Goal: Task Accomplishment & Management: Complete application form

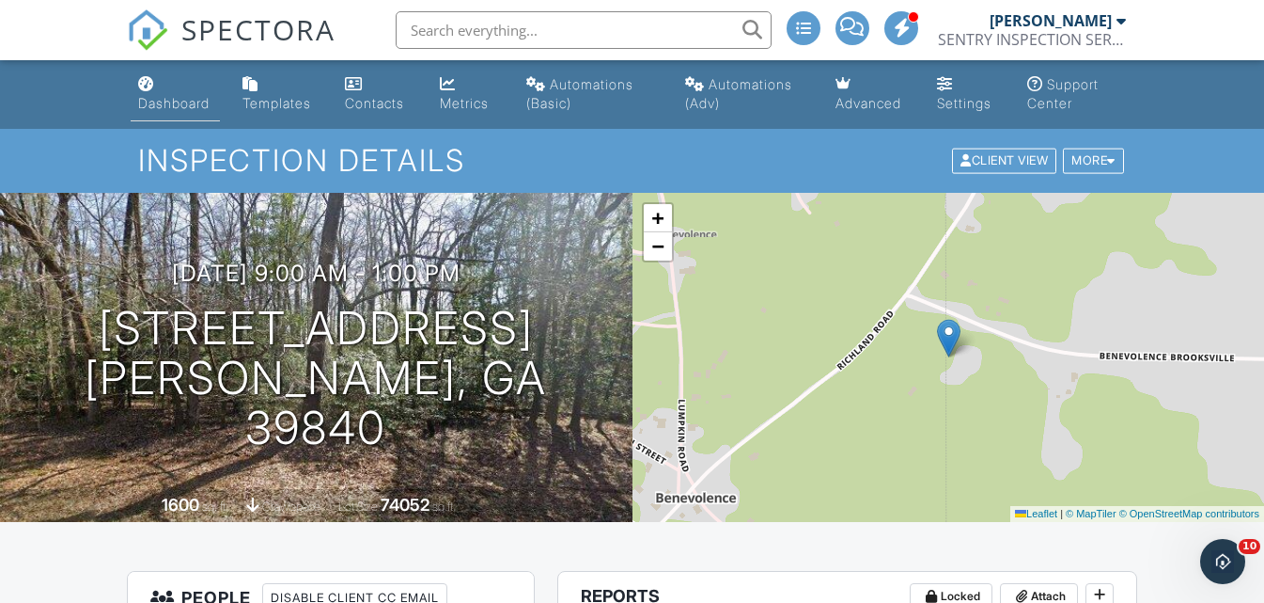
click at [175, 101] on div "Dashboard" at bounding box center [173, 103] width 71 height 16
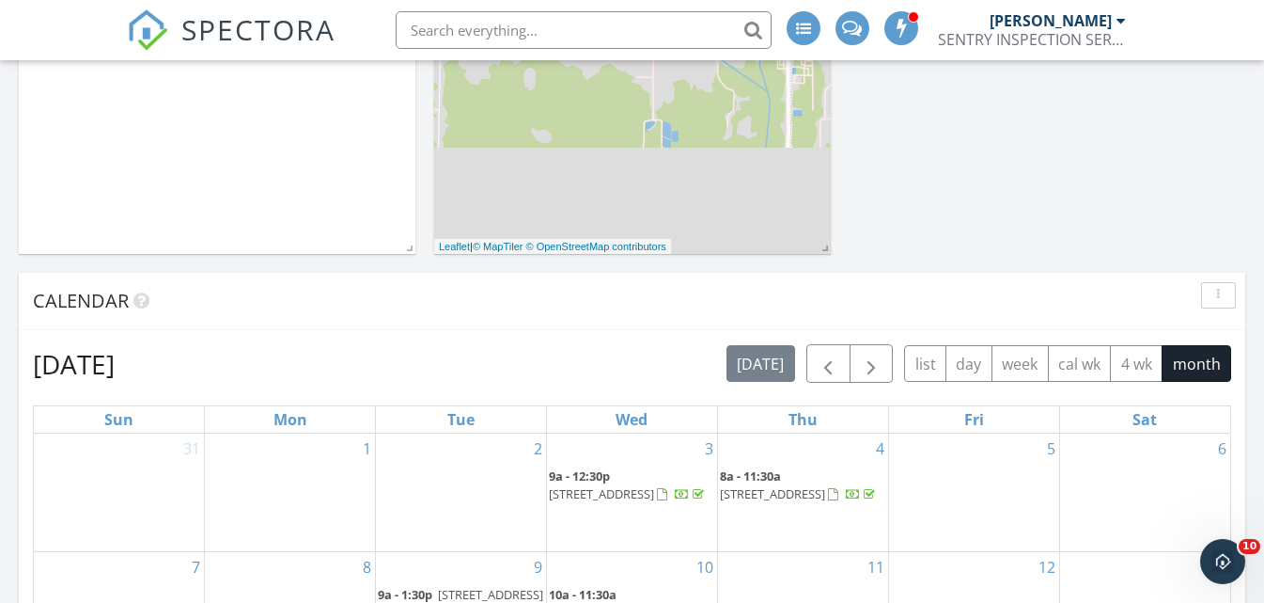
scroll to position [564, 0]
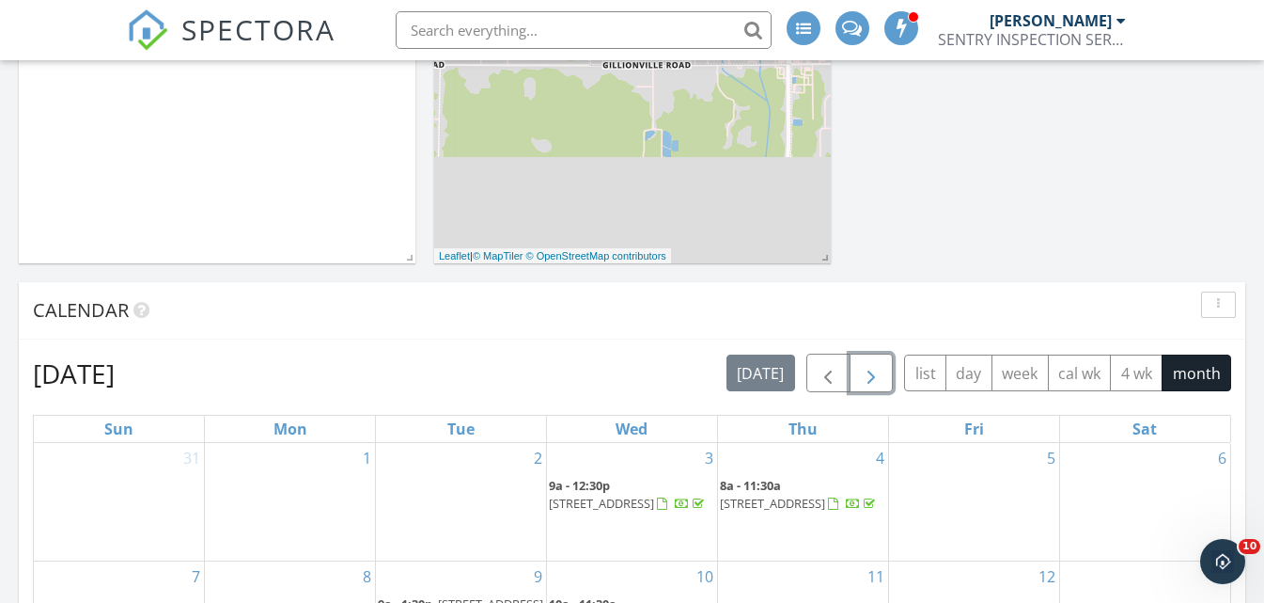
click at [869, 377] on span "button" at bounding box center [871, 373] width 23 height 23
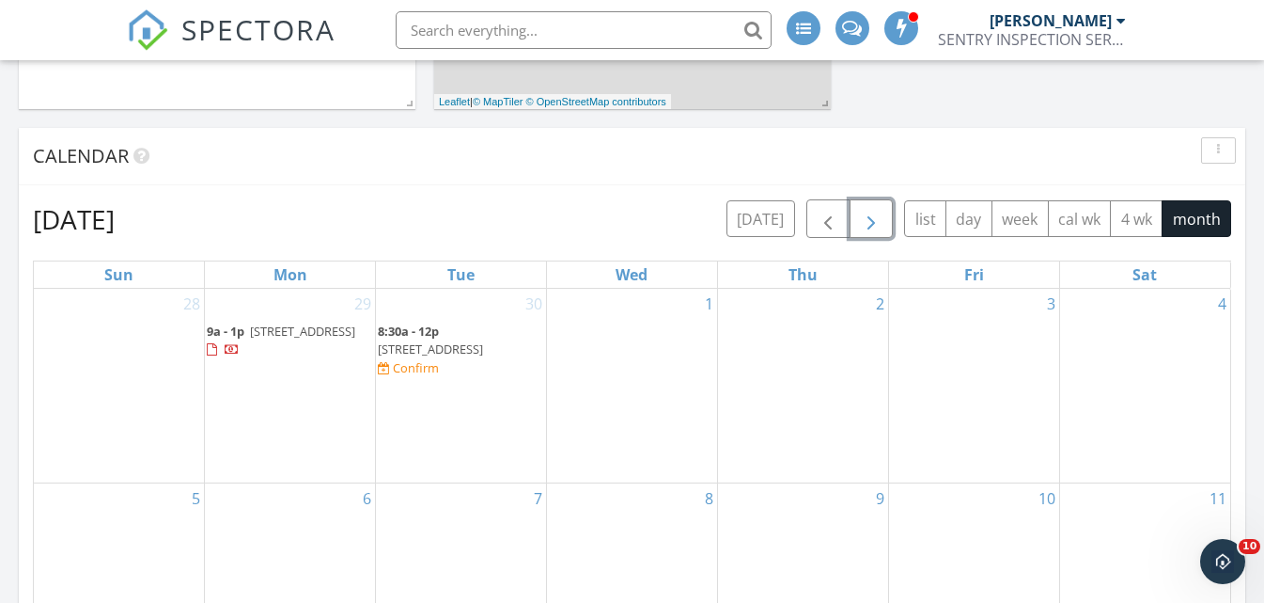
scroll to position [752, 0]
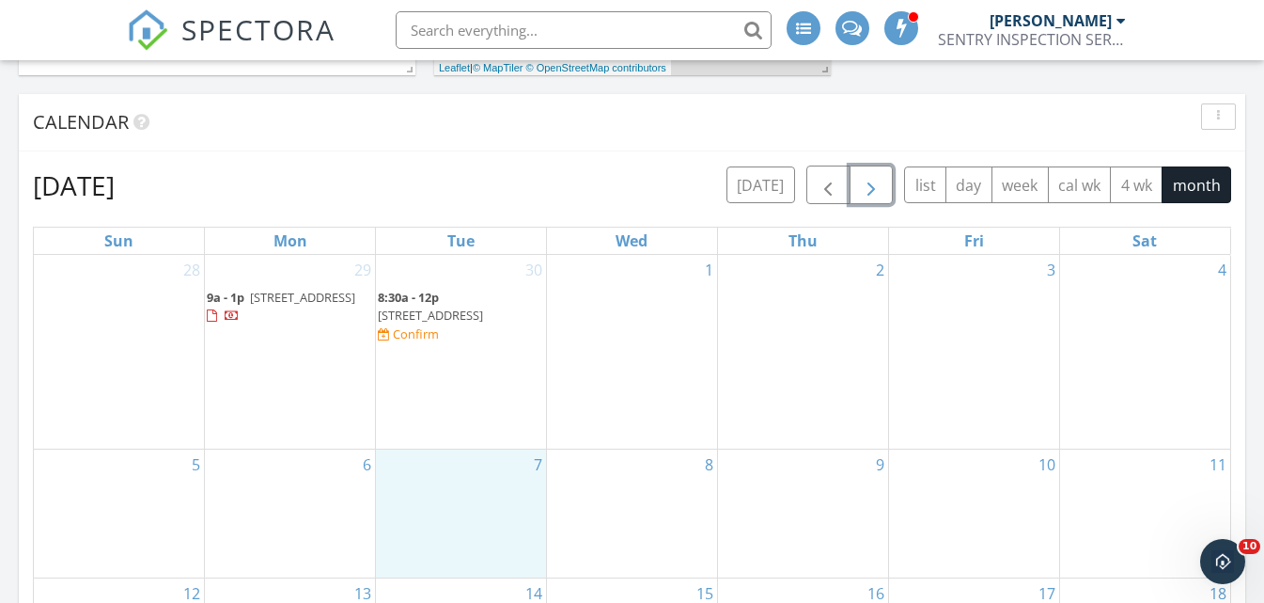
click at [467, 449] on div "7" at bounding box center [461, 513] width 170 height 129
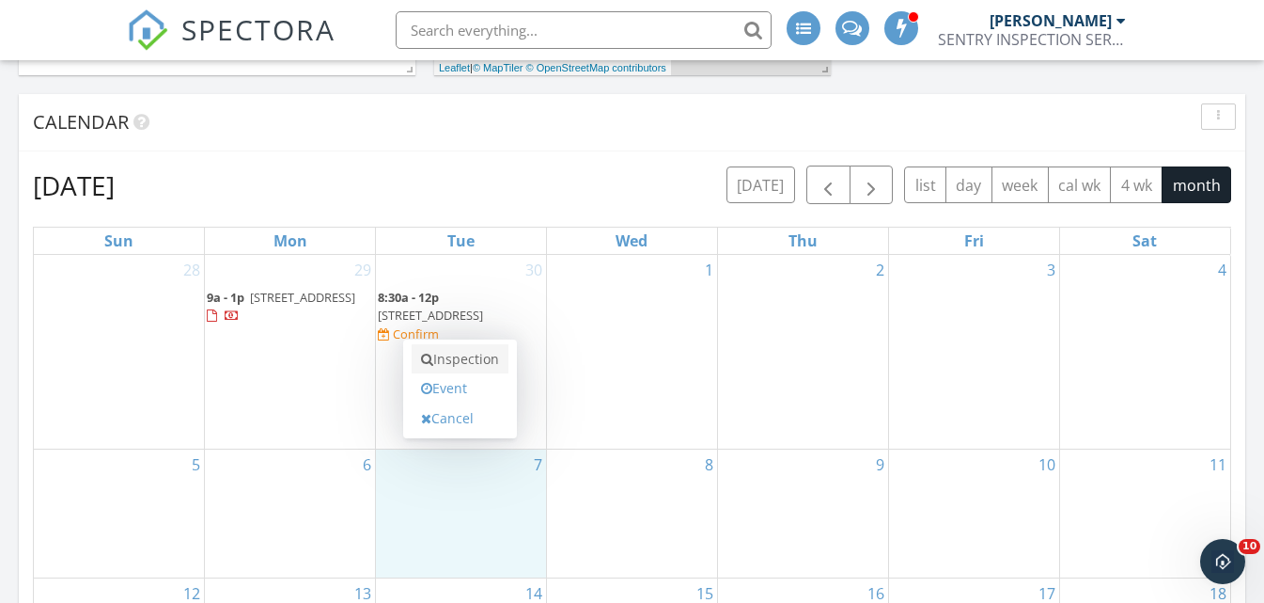
click at [468, 366] on link "Inspection" at bounding box center [460, 359] width 97 height 30
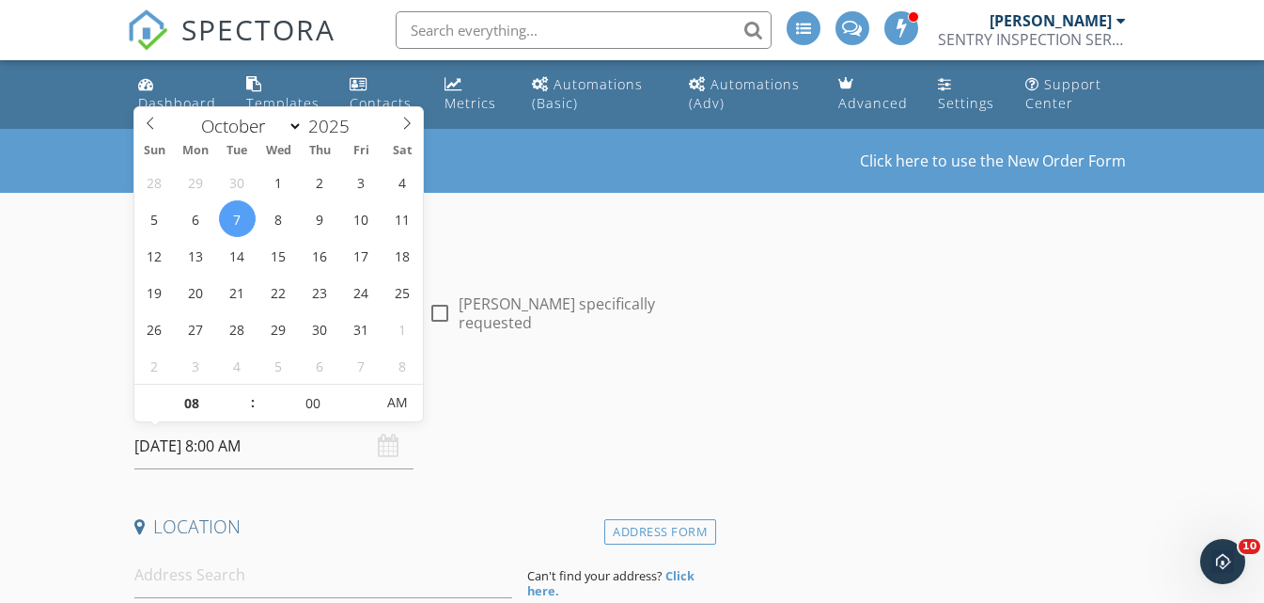
click at [263, 442] on input "10/07/2025 8:00 AM" at bounding box center [274, 446] width 280 height 46
type input "09"
type input "10/07/2025 9:00 AM"
click at [243, 389] on span at bounding box center [243, 393] width 13 height 19
click at [179, 573] on input at bounding box center [323, 575] width 378 height 46
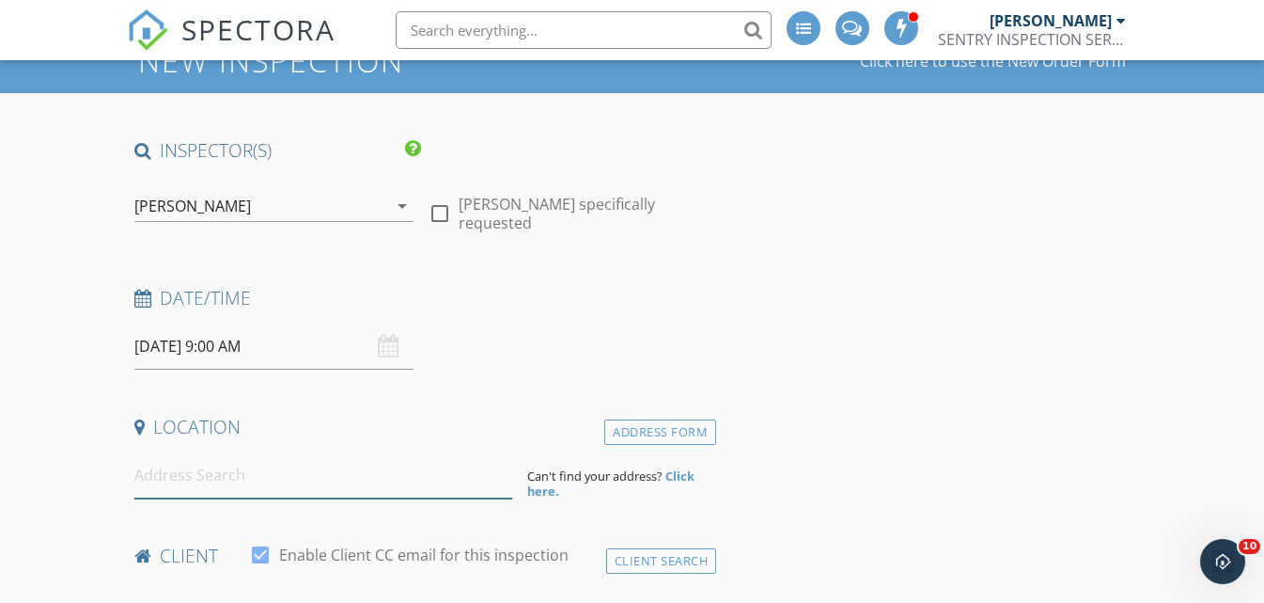
scroll to position [188, 0]
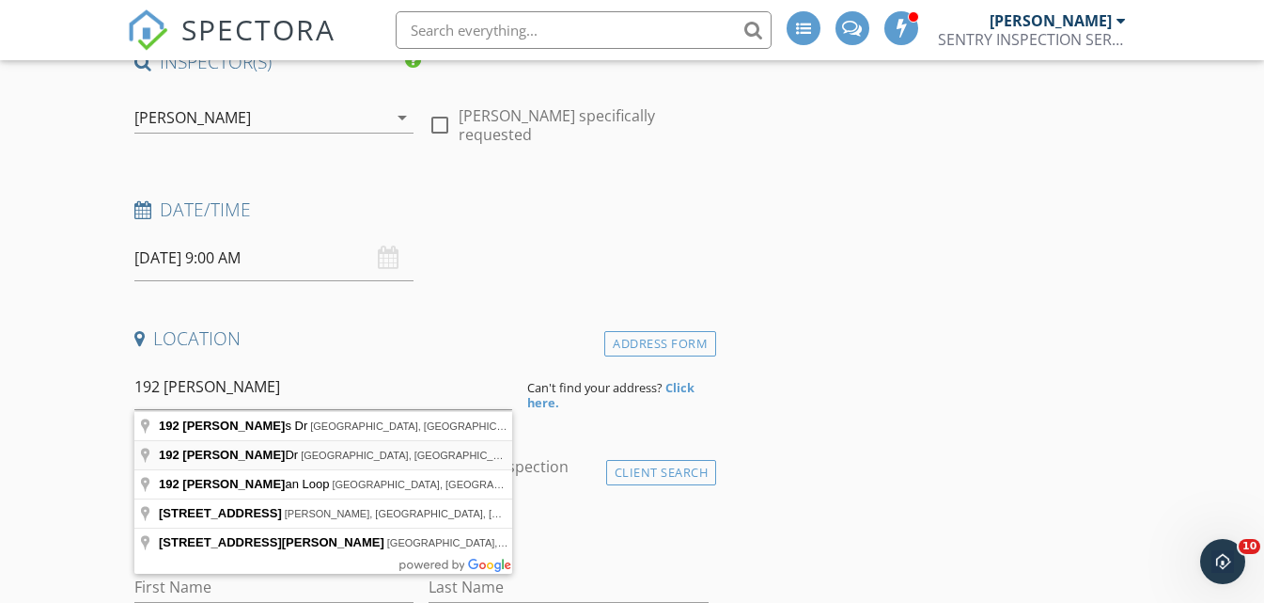
type input "192 Dori Dr, Cairo, GA, USA"
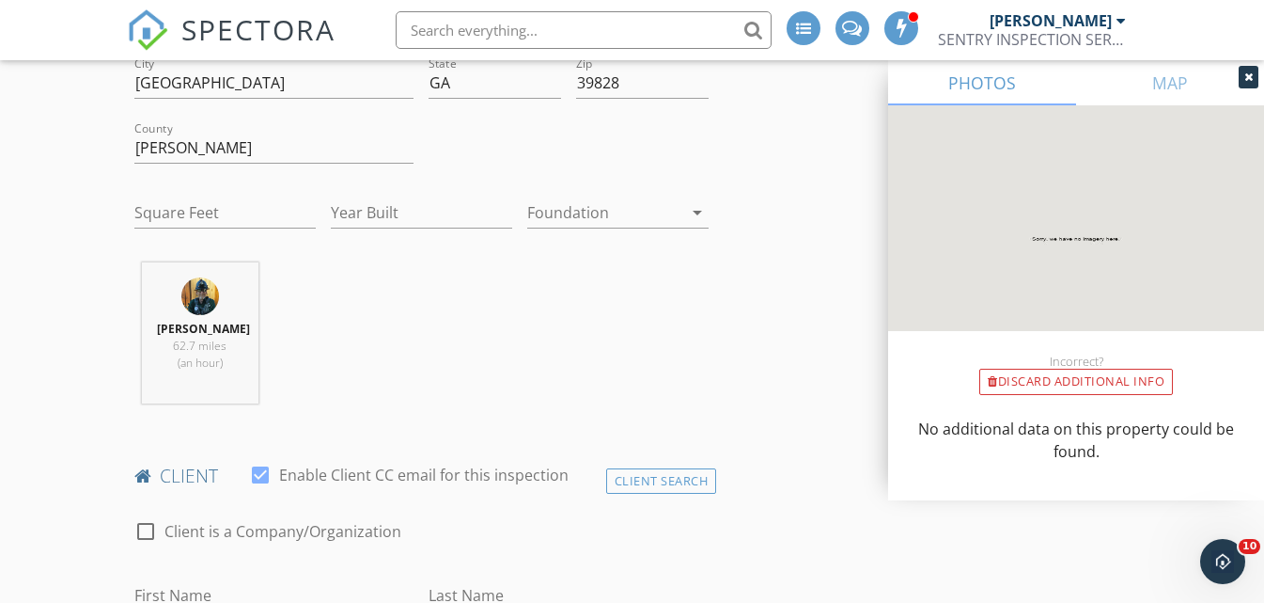
scroll to position [658, 0]
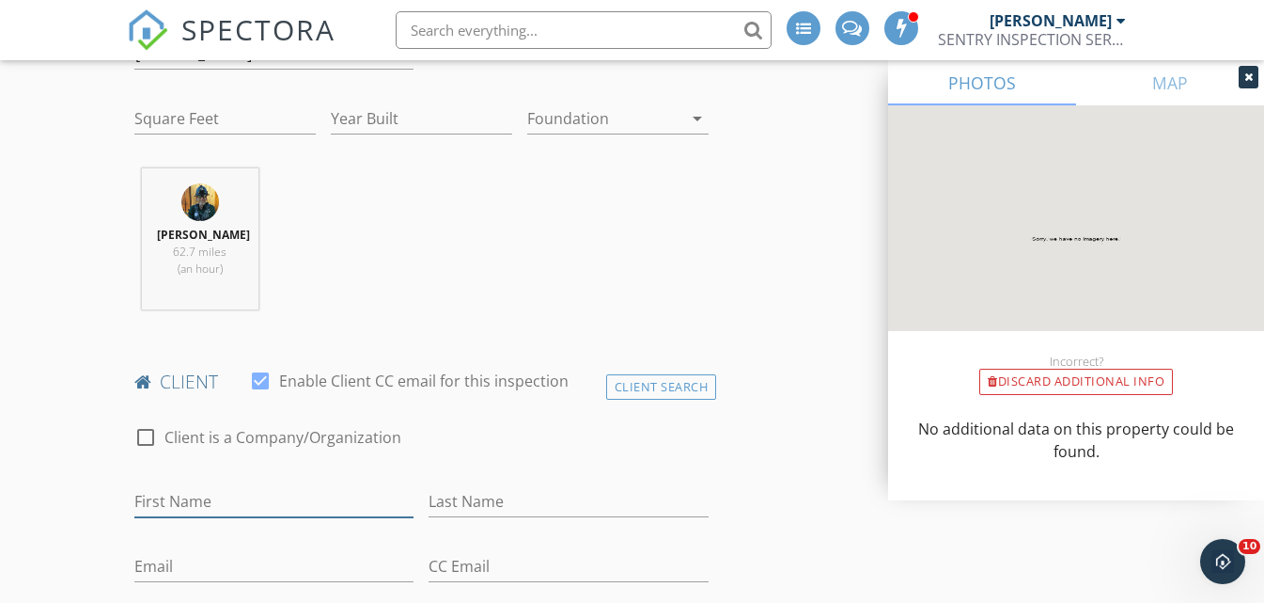
click at [160, 513] on input "First Name" at bounding box center [274, 501] width 280 height 31
type input "[PERSON_NAME]"
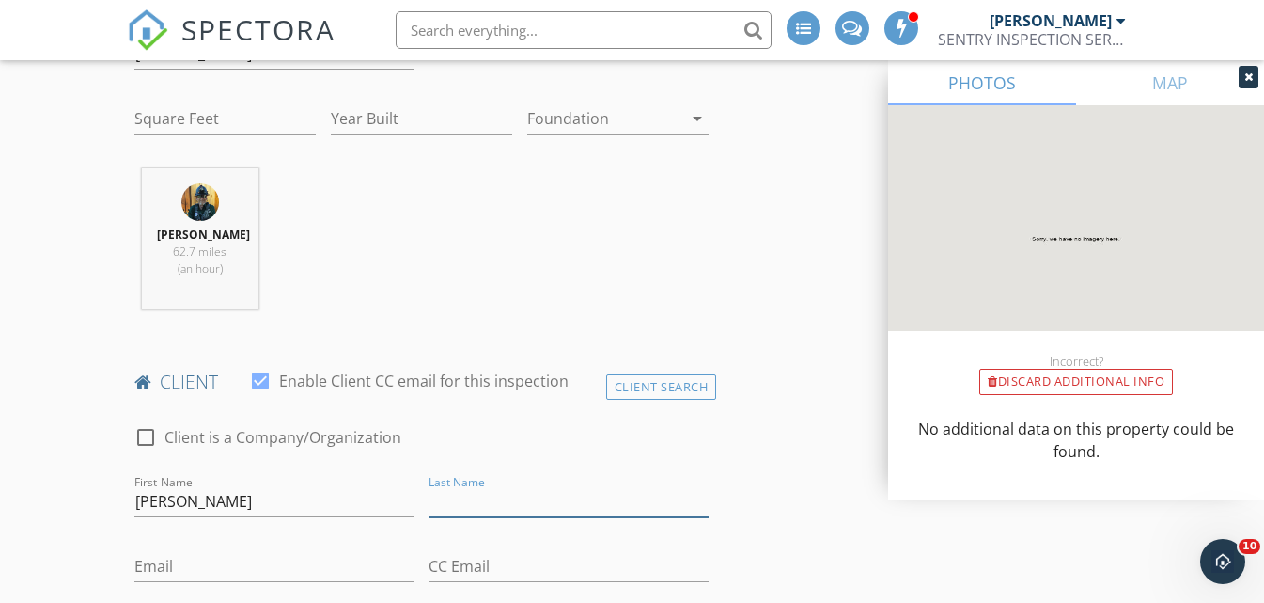
click at [491, 517] on input "Last Name" at bounding box center [569, 501] width 280 height 31
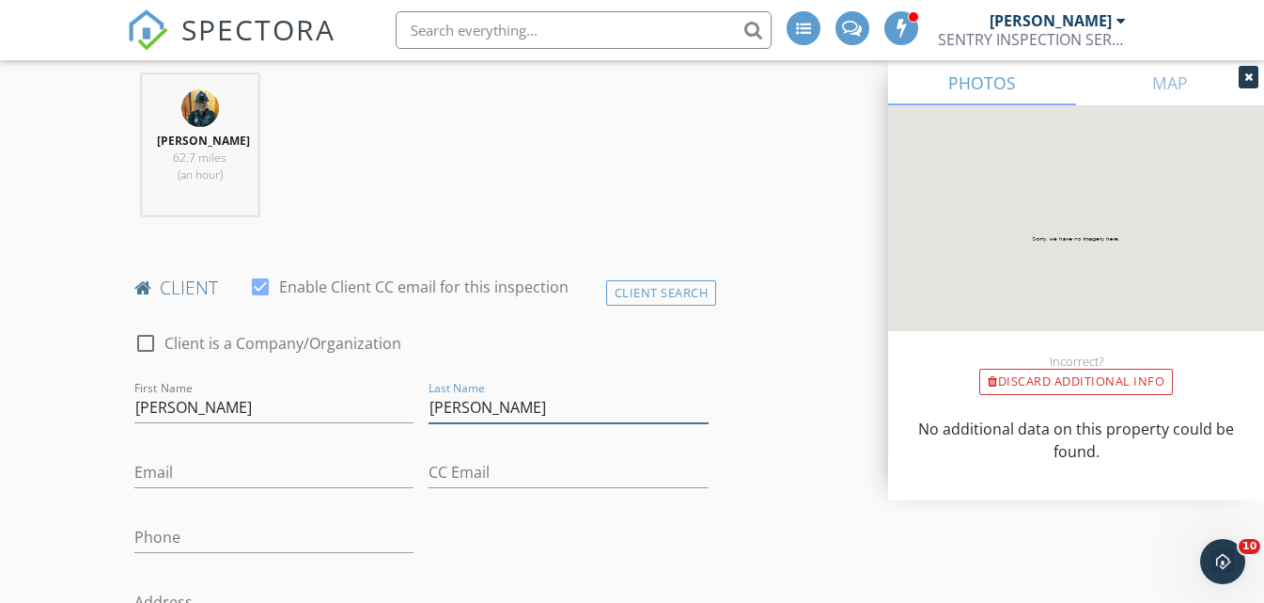
type input "[PERSON_NAME]"
click at [194, 488] on input "Email" at bounding box center [274, 472] width 280 height 31
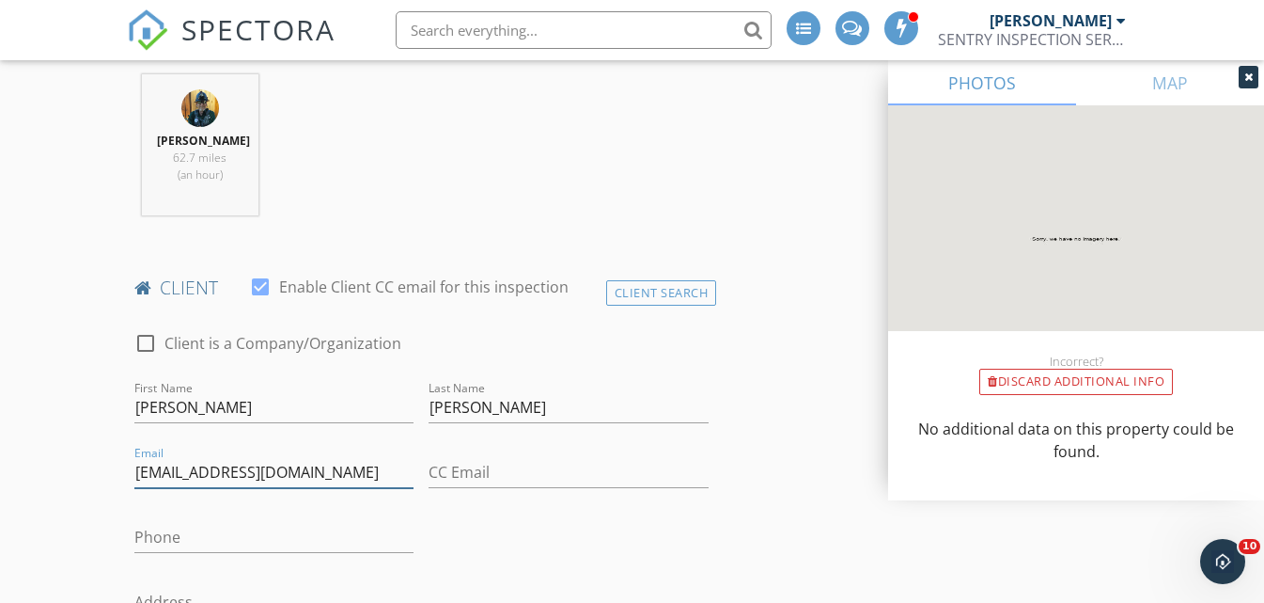
type input "[EMAIL_ADDRESS][DOMAIN_NAME]"
click at [199, 553] on input "Phone" at bounding box center [274, 537] width 280 height 31
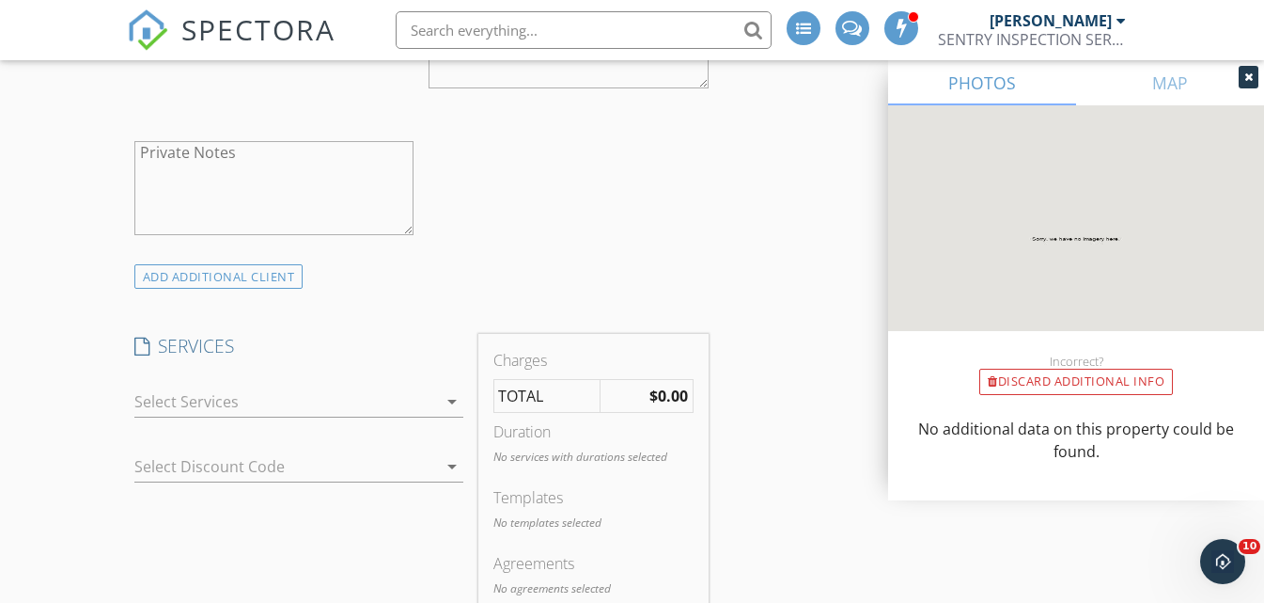
scroll to position [1504, 0]
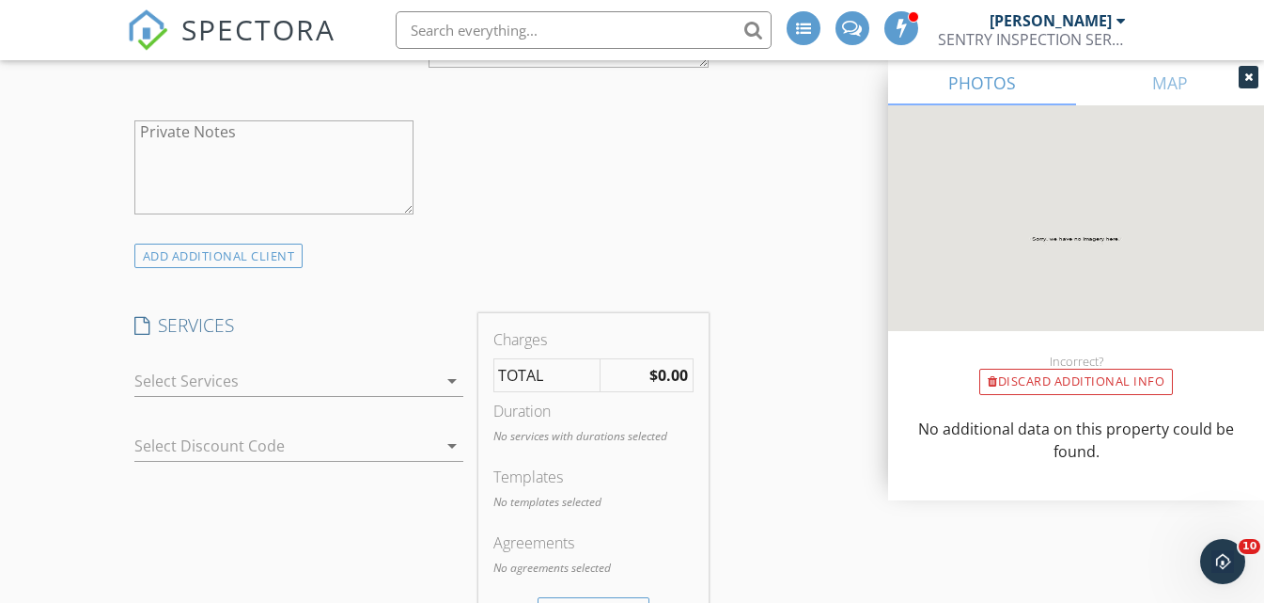
type input "[PHONE_NUMBER]"
click at [158, 396] on div at bounding box center [285, 381] width 303 height 30
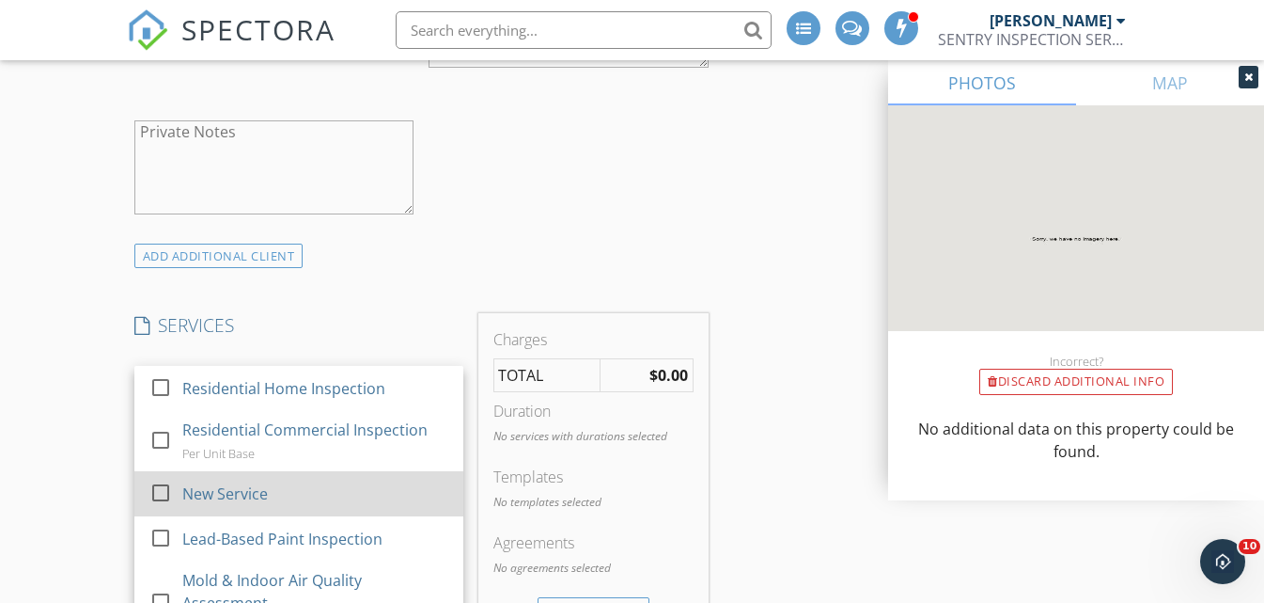
scroll to position [86, 0]
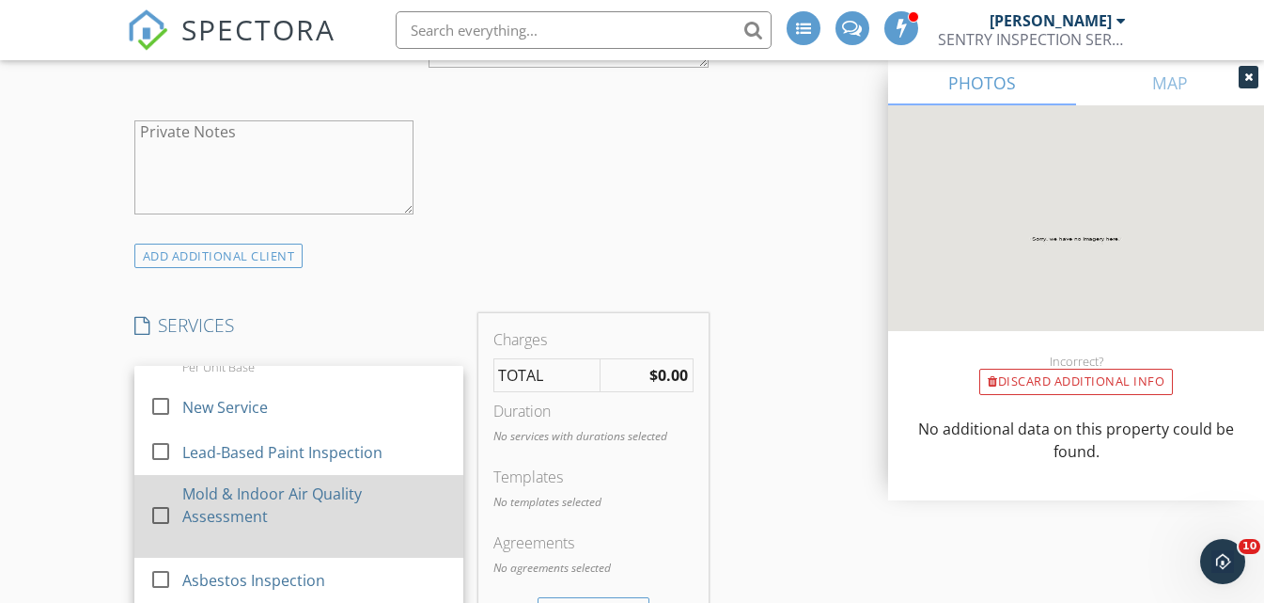
click at [163, 526] on div at bounding box center [161, 515] width 32 height 32
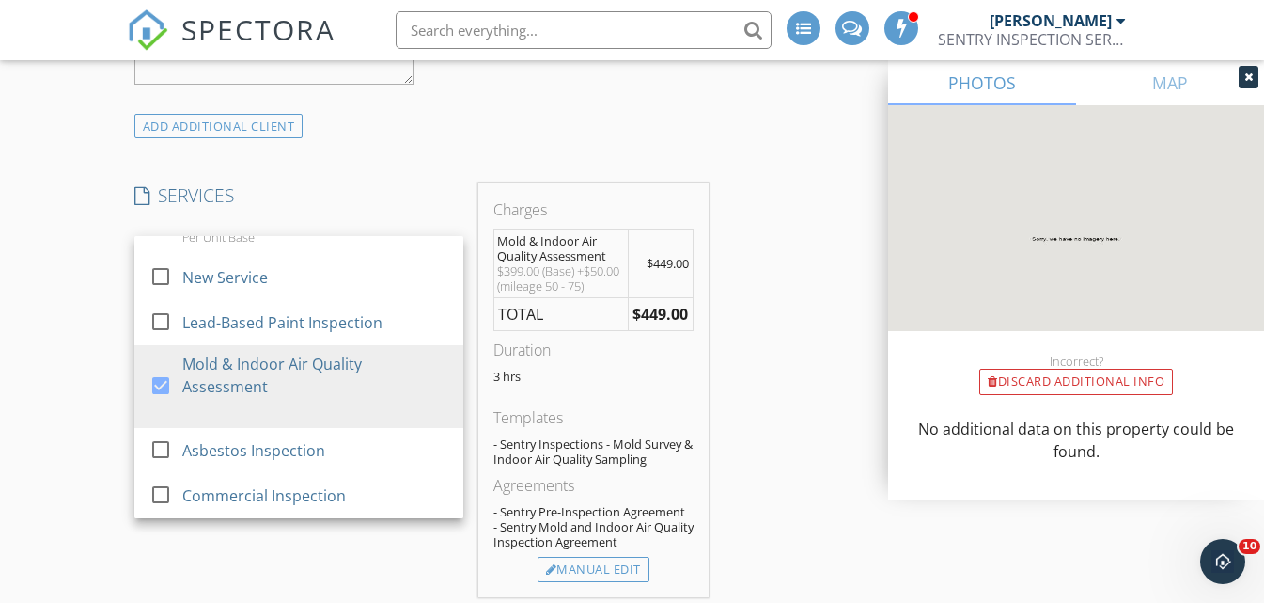
scroll to position [1692, 0]
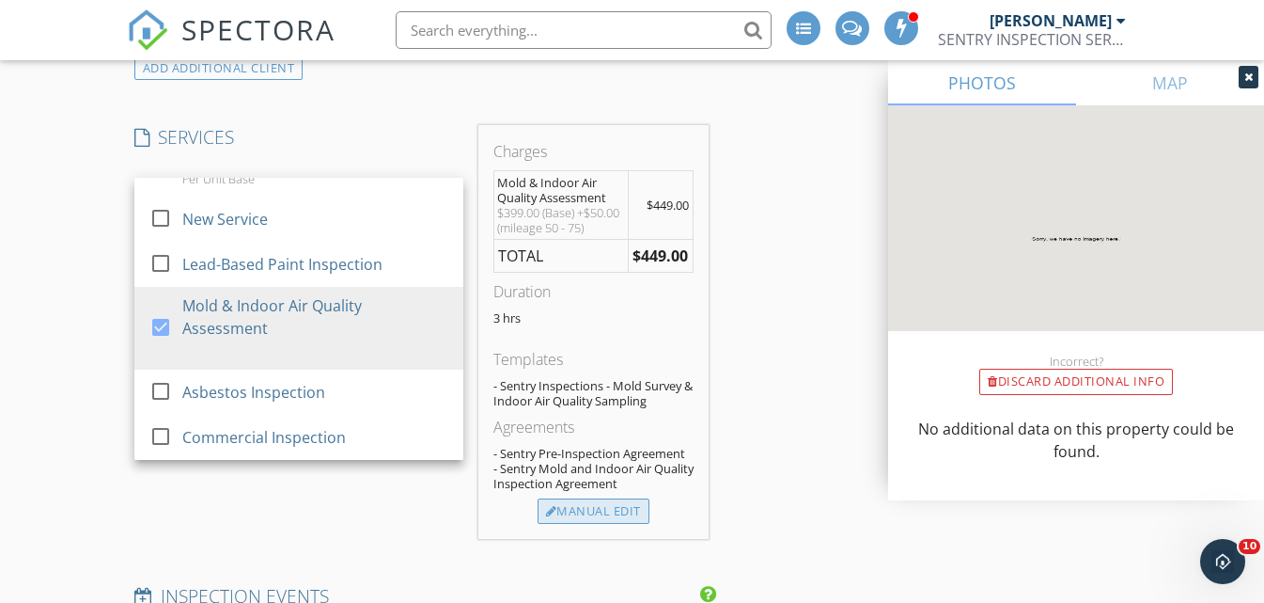
click at [617, 525] on div "Manual Edit" at bounding box center [594, 511] width 112 height 26
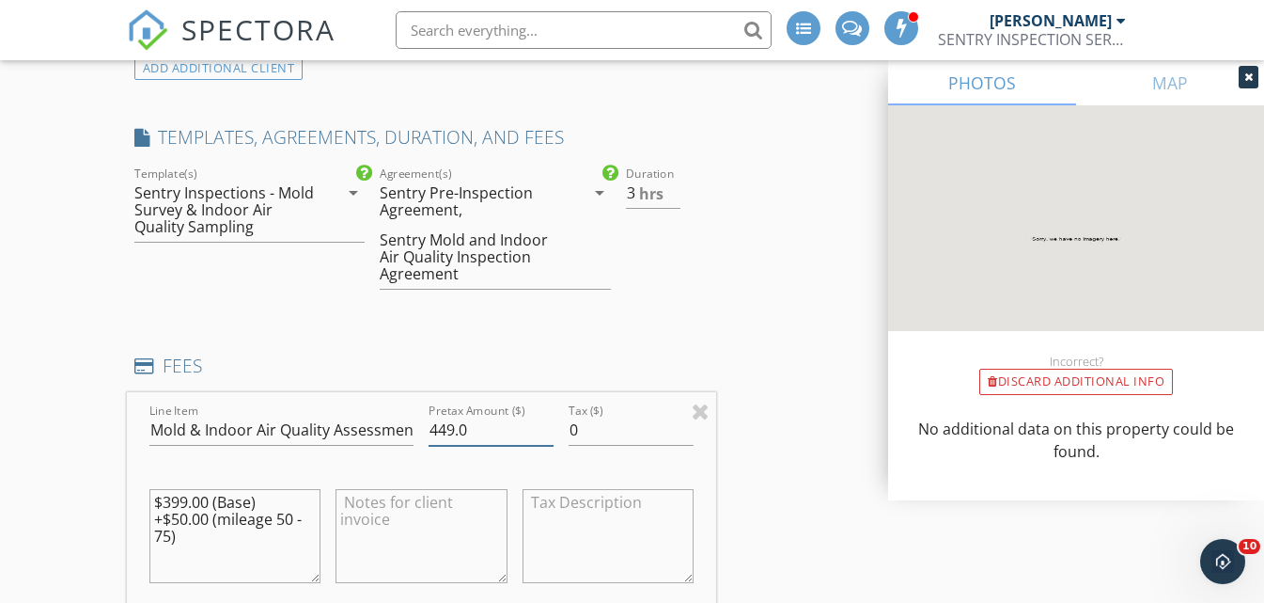
click at [439, 446] on input "449.0" at bounding box center [491, 430] width 125 height 31
type input "429.0"
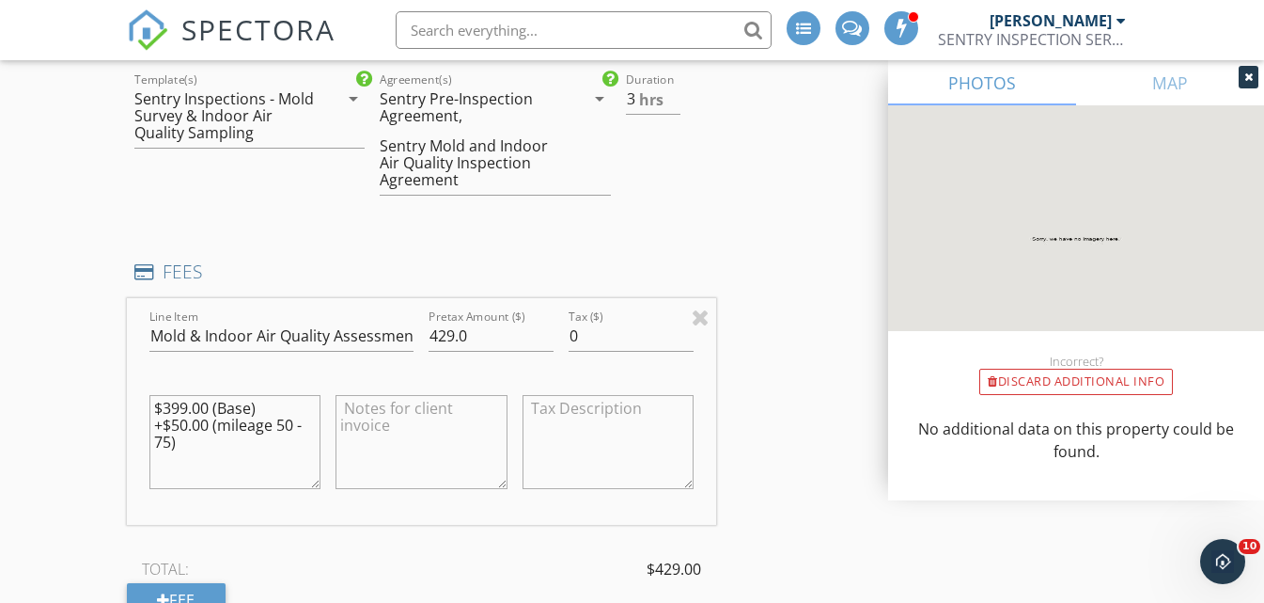
click at [164, 430] on textarea "$399.00 (Base) +$50.00 (mileage 50 - 75)" at bounding box center [235, 442] width 172 height 94
drag, startPoint x: 152, startPoint y: 445, endPoint x: 181, endPoint y: 468, distance: 37.4
click at [181, 468] on textarea "$429.00 (Base) +$50.00 (mileage 50 - 75)" at bounding box center [235, 442] width 172 height 94
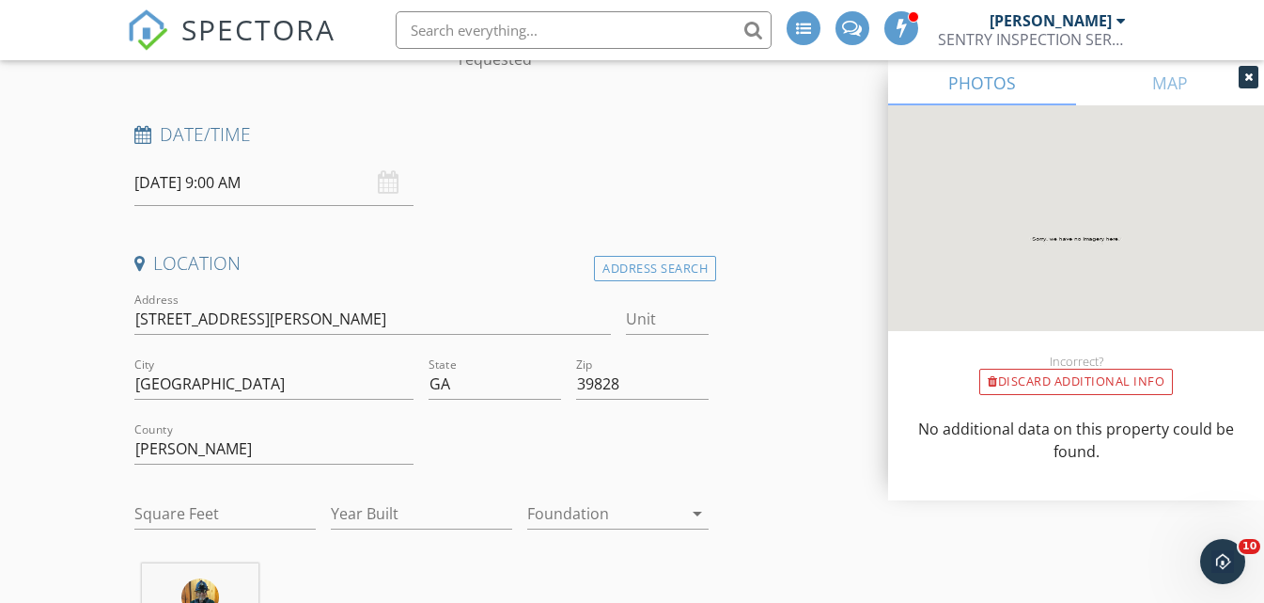
scroll to position [282, 0]
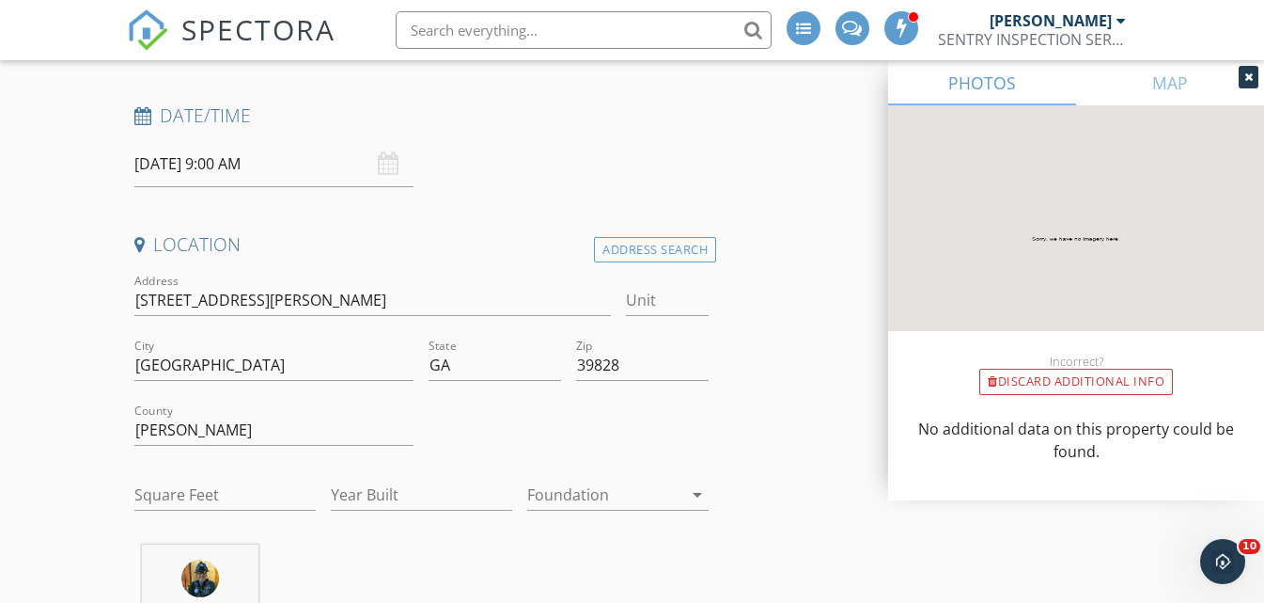
type textarea "$429.00 (Base)"
drag, startPoint x: 135, startPoint y: 295, endPoint x: 225, endPoint y: 299, distance: 89.4
click at [225, 299] on input "[STREET_ADDRESS][PERSON_NAME]" at bounding box center [372, 300] width 477 height 31
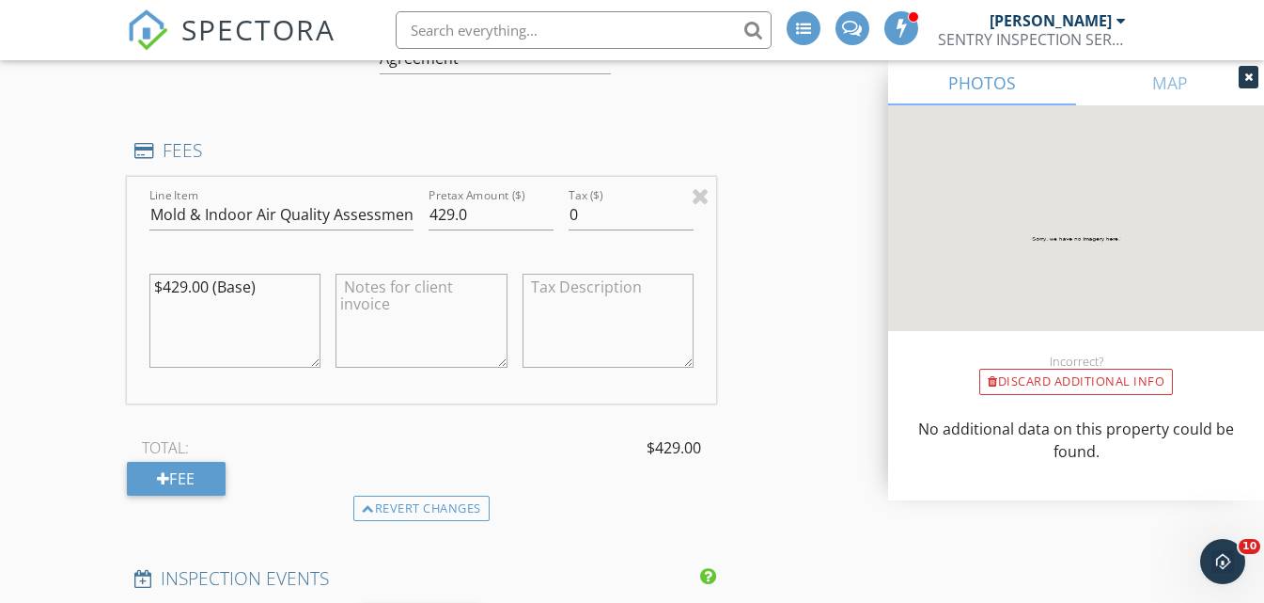
scroll to position [1974, 0]
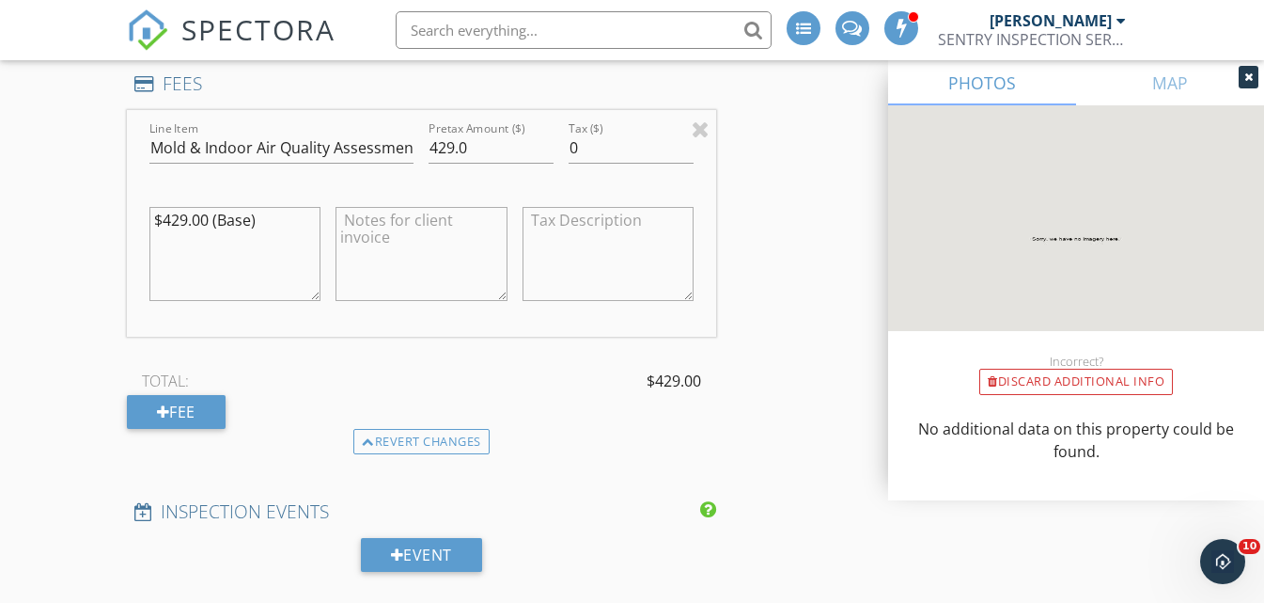
click at [341, 230] on textarea at bounding box center [422, 254] width 172 height 94
paste textarea "[STREET_ADDRESS][PERSON_NAME]"
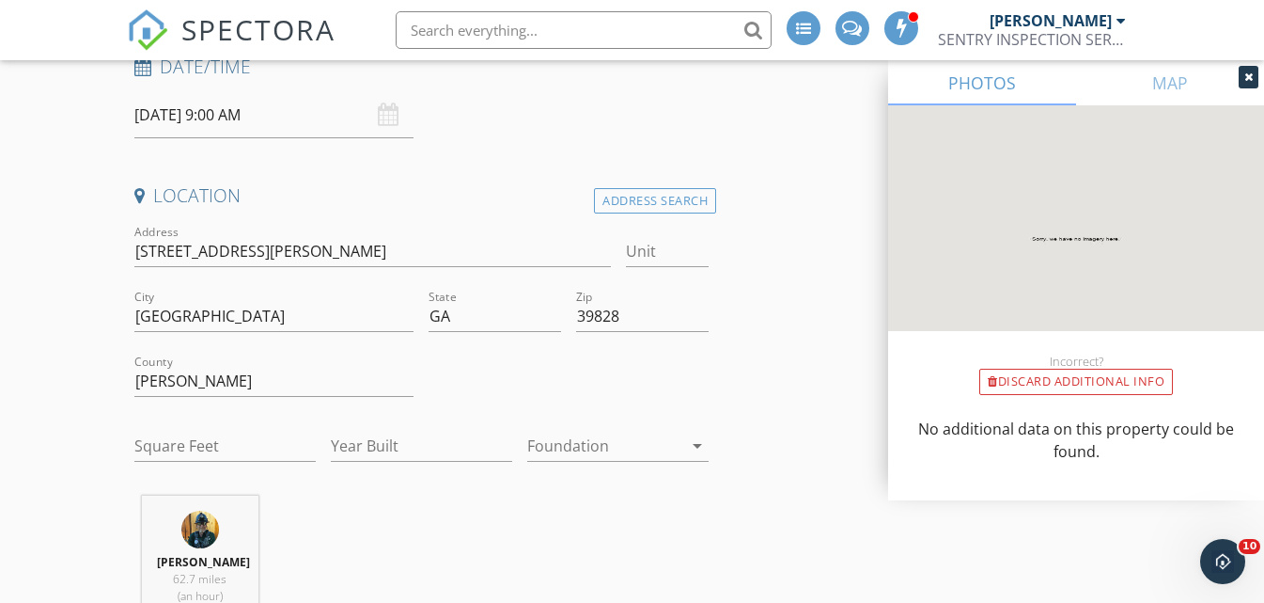
scroll to position [376, 0]
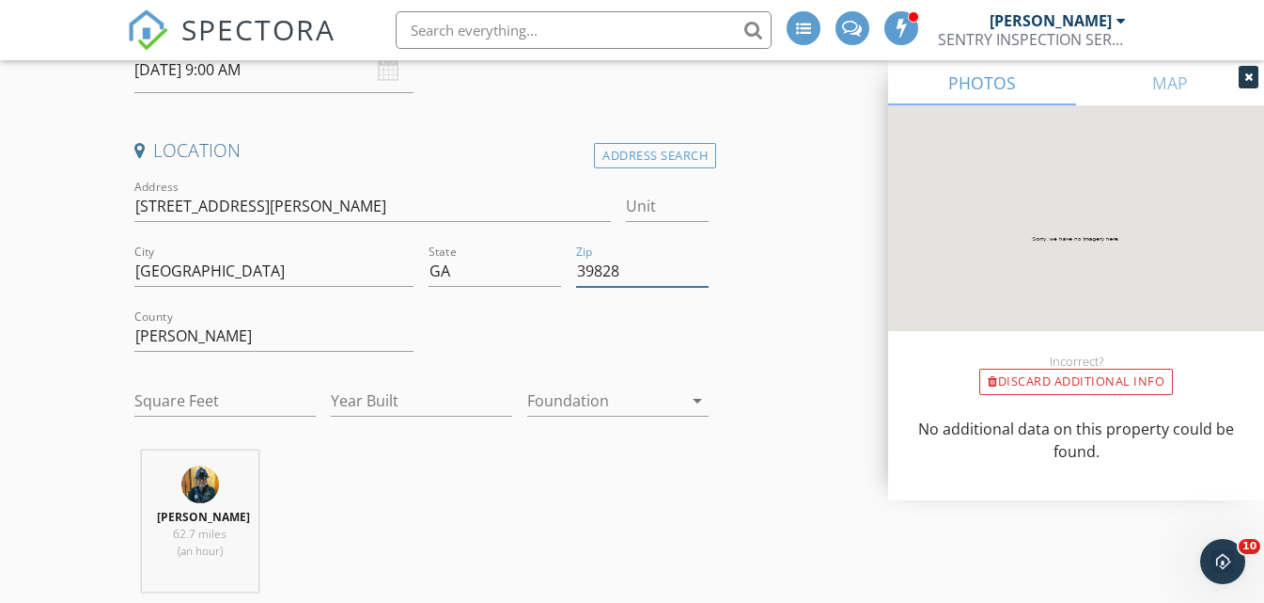
drag, startPoint x: 580, startPoint y: 270, endPoint x: 620, endPoint y: 273, distance: 40.5
click at [620, 273] on input "39828" at bounding box center [642, 271] width 133 height 31
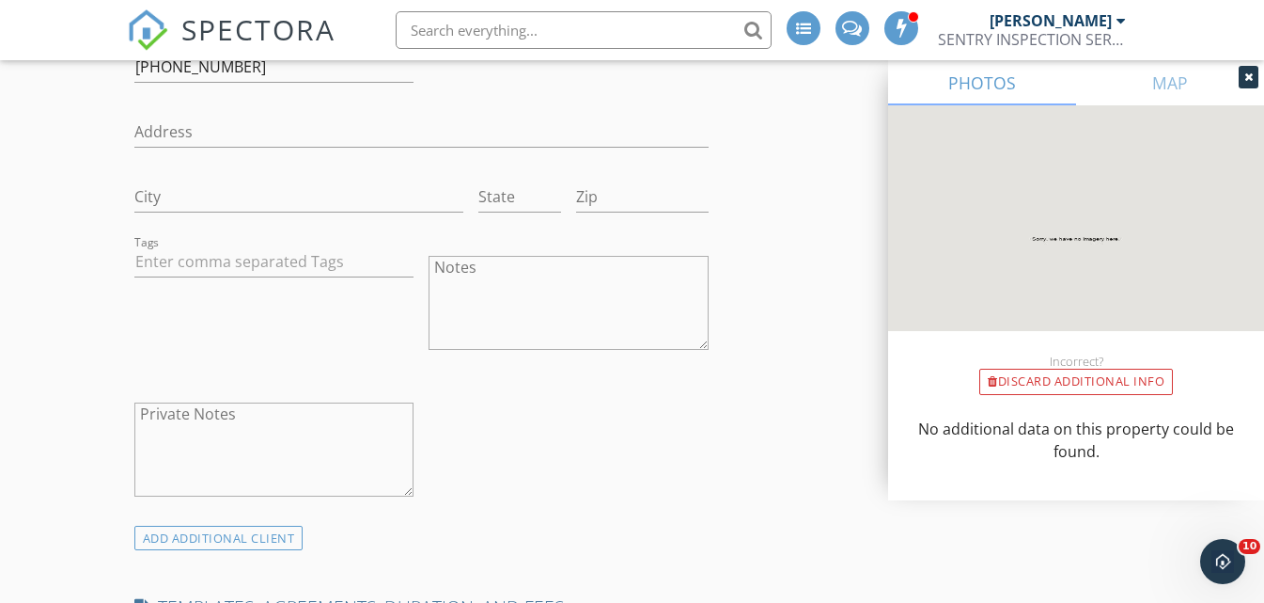
scroll to position [1880, 0]
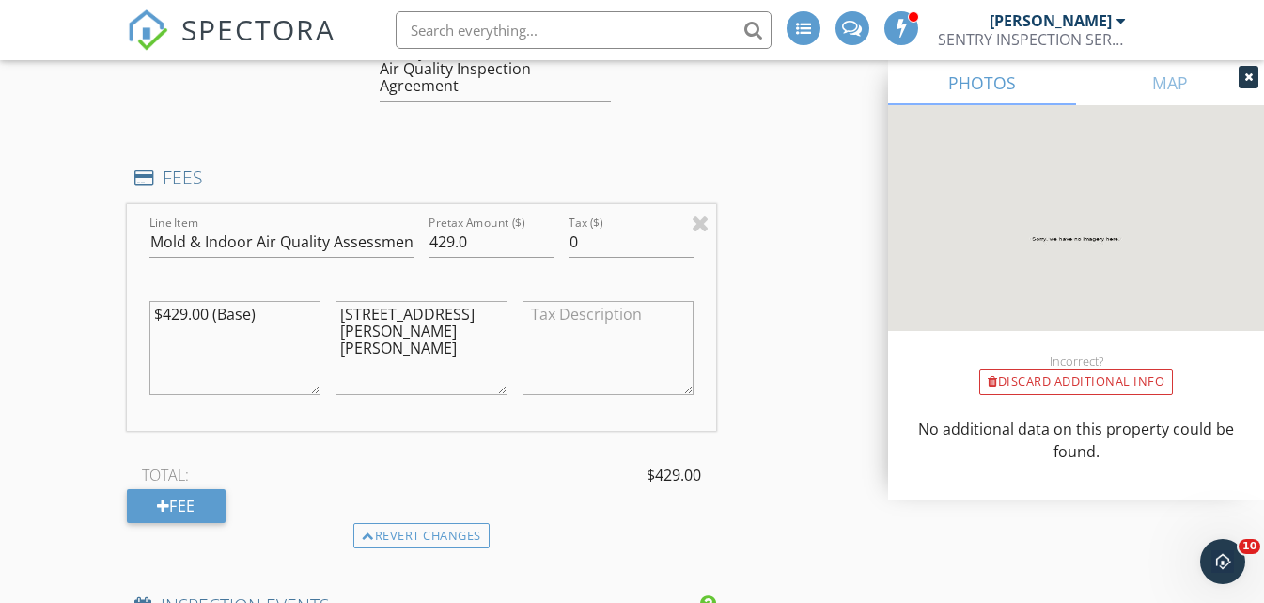
click at [501, 331] on textarea "192 Dori Dr, Cario, GA" at bounding box center [422, 348] width 172 height 94
paste textarea "39828"
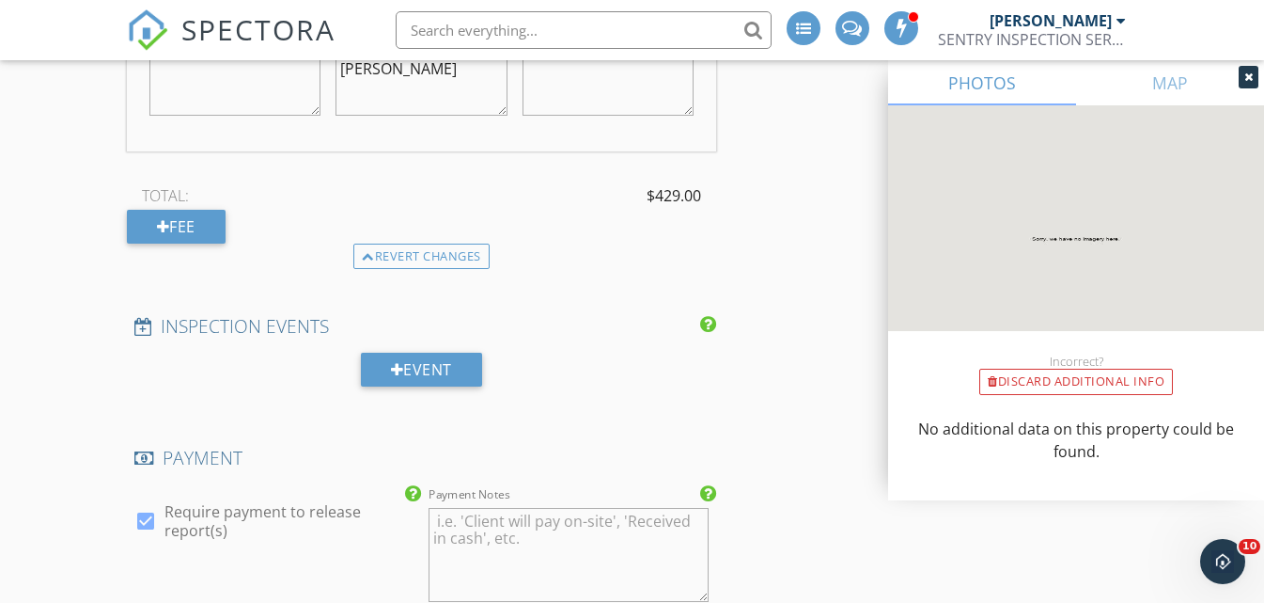
scroll to position [1783, 0]
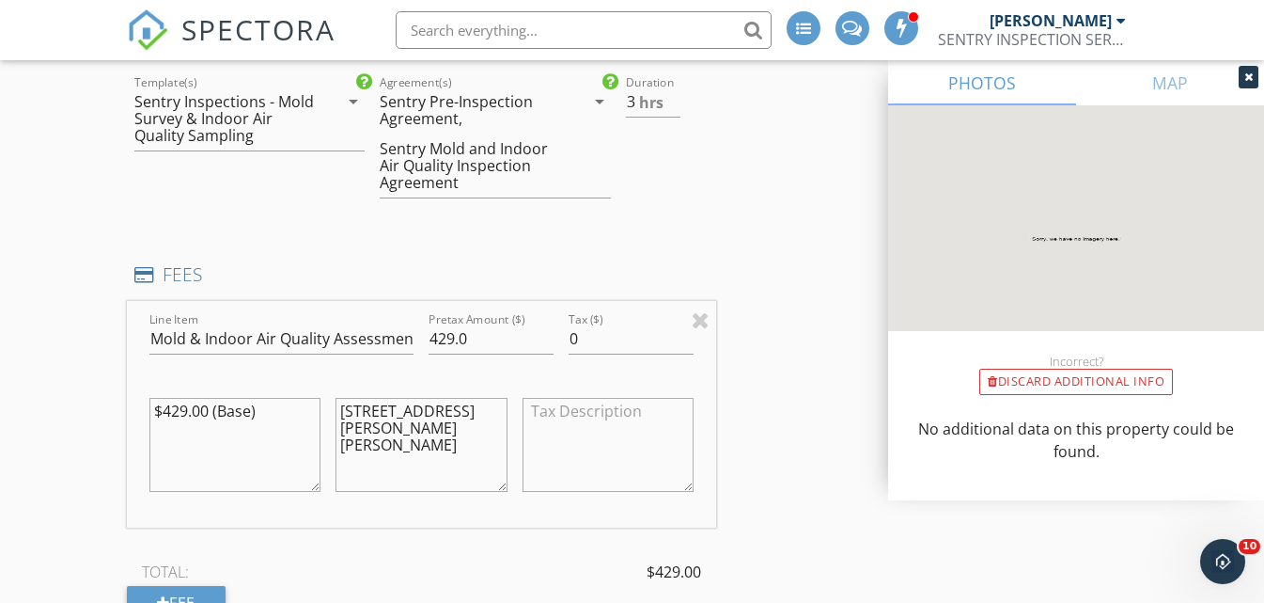
type textarea "192 Dori Dr, Cario, GA 39828"
click at [440, 351] on input "429.0" at bounding box center [491, 338] width 125 height 31
type input "455.0"
click at [259, 431] on textarea "$429.00 (Base)" at bounding box center [235, 445] width 172 height 94
type textarea "$429.00 (Base) $25.00 Travel / Mileage Fee"
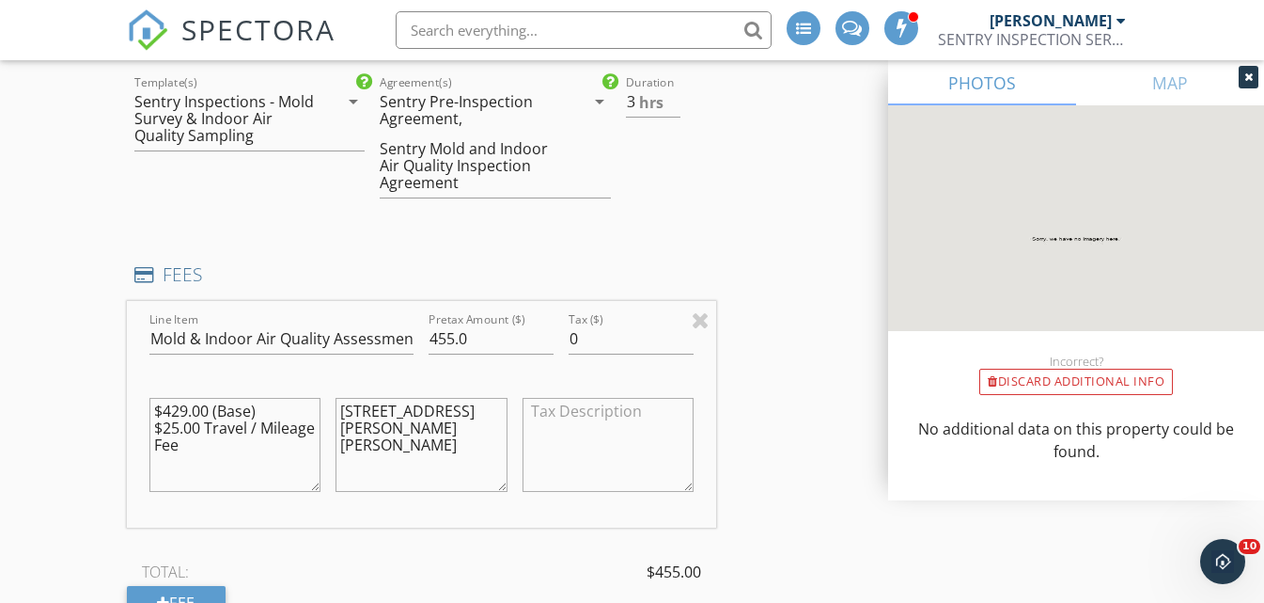
click at [341, 435] on textarea "192 Dori Dr, Cario, GA 39828" at bounding box center [422, 445] width 172 height 94
click at [408, 432] on textarea "Mold & InDoor Air Survey - 192 Dori Dr, Cario, GA 39828" at bounding box center [422, 445] width 172 height 94
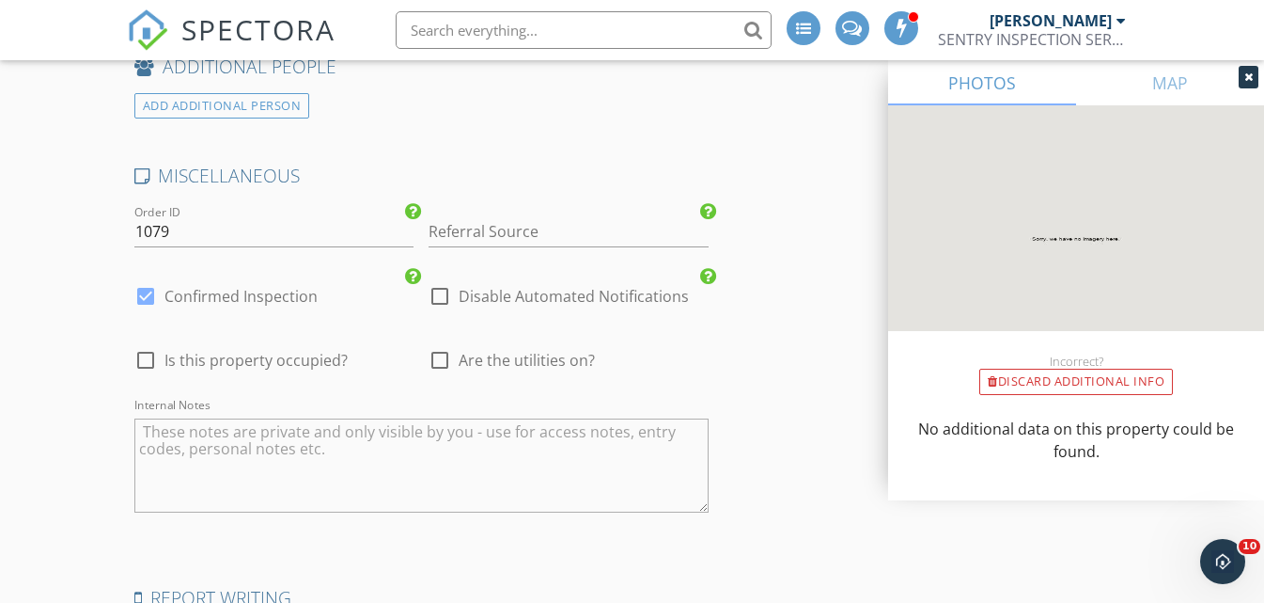
scroll to position [3287, 0]
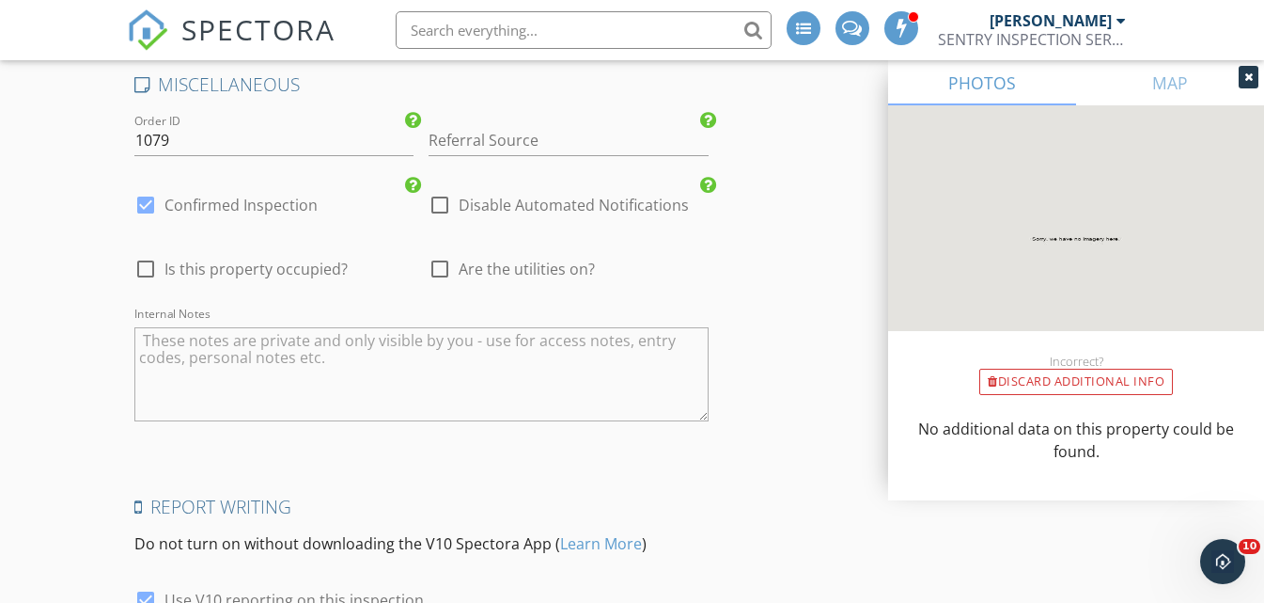
type textarea "Mold & In Door Air Survey - [STREET_ADDRESS][PERSON_NAME][PERSON_NAME]"
click at [441, 283] on div at bounding box center [440, 269] width 32 height 32
checkbox input "true"
click at [144, 280] on div at bounding box center [146, 269] width 32 height 32
checkbox input "true"
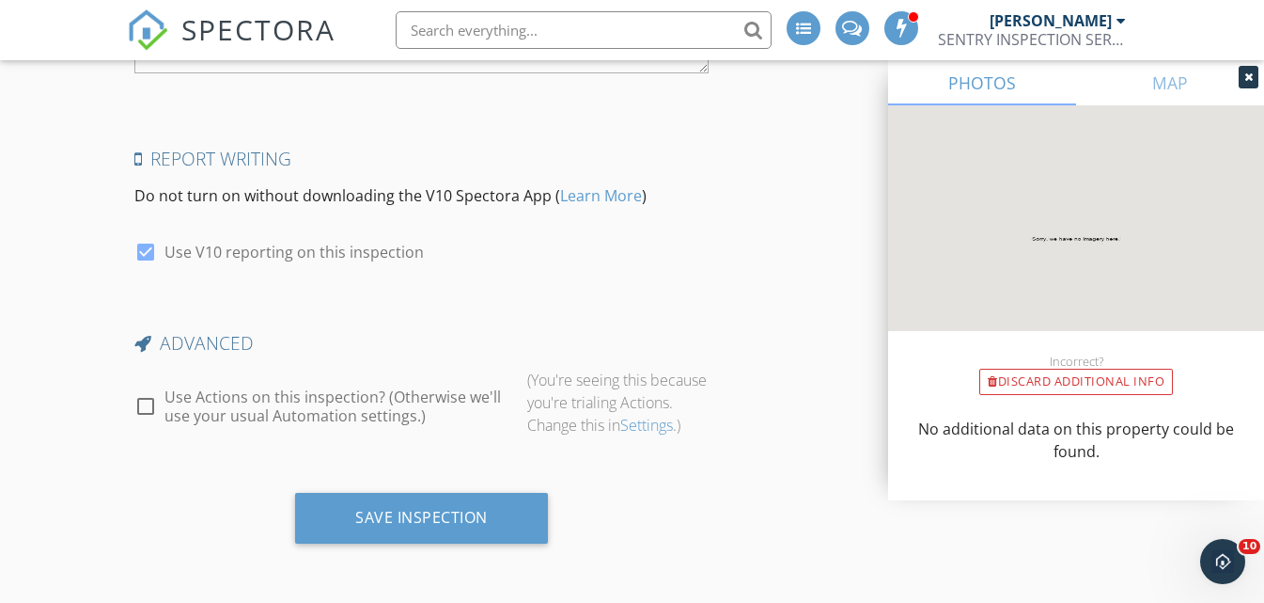
scroll to position [3664, 0]
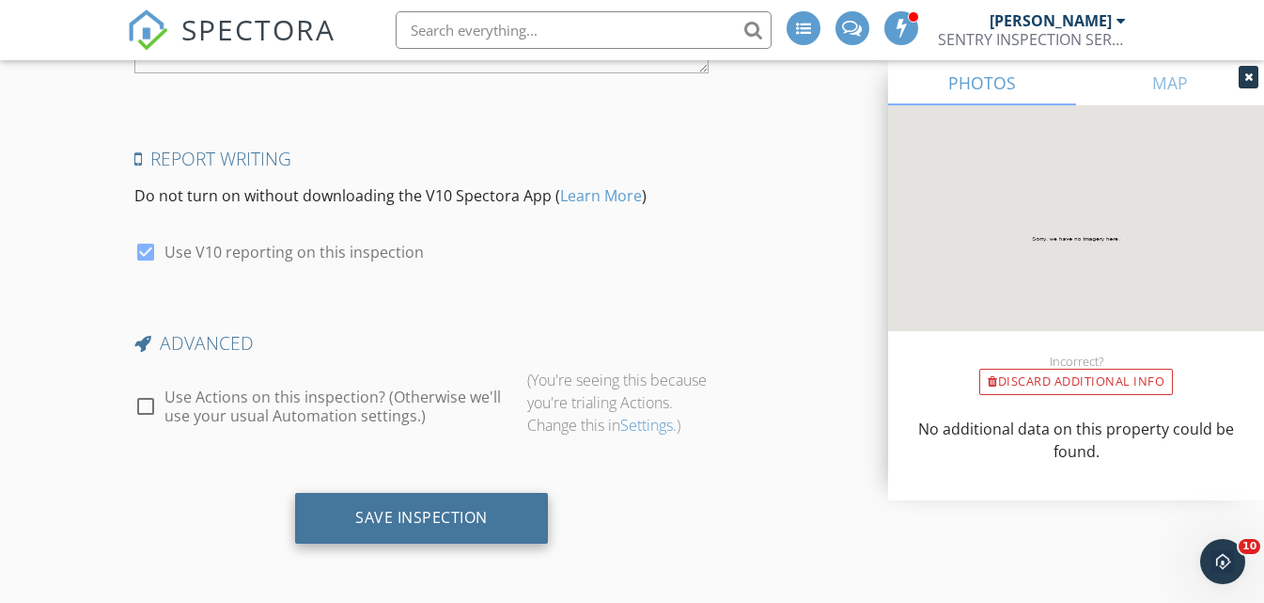
click at [429, 516] on div "Save Inspection" at bounding box center [421, 517] width 133 height 19
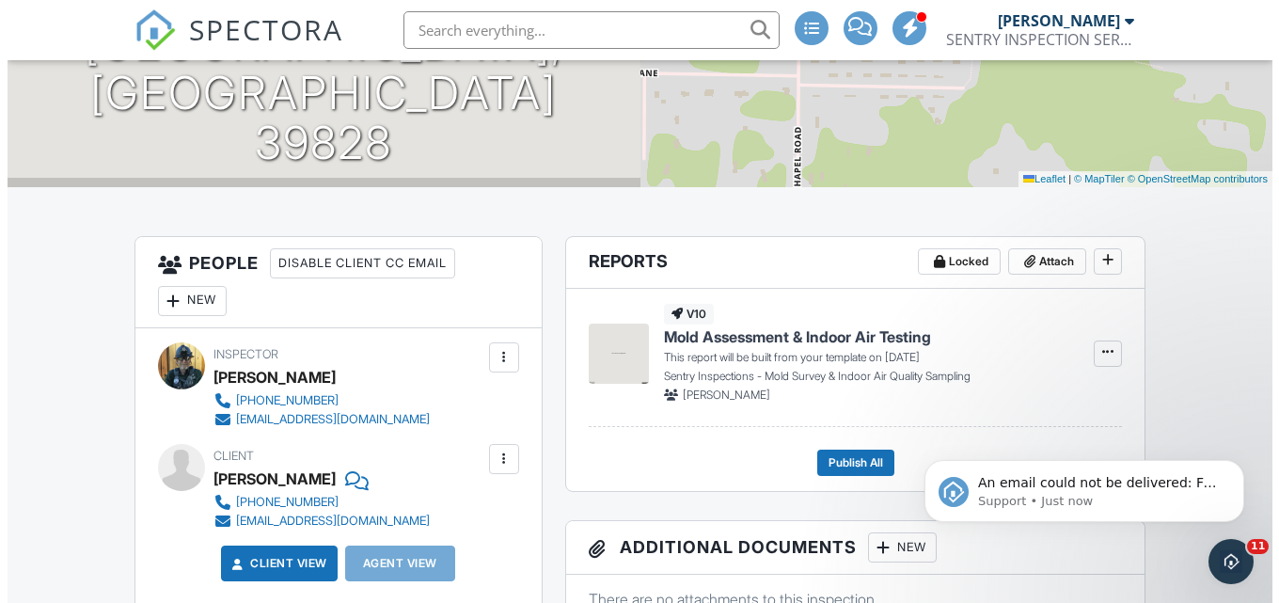
scroll to position [376, 0]
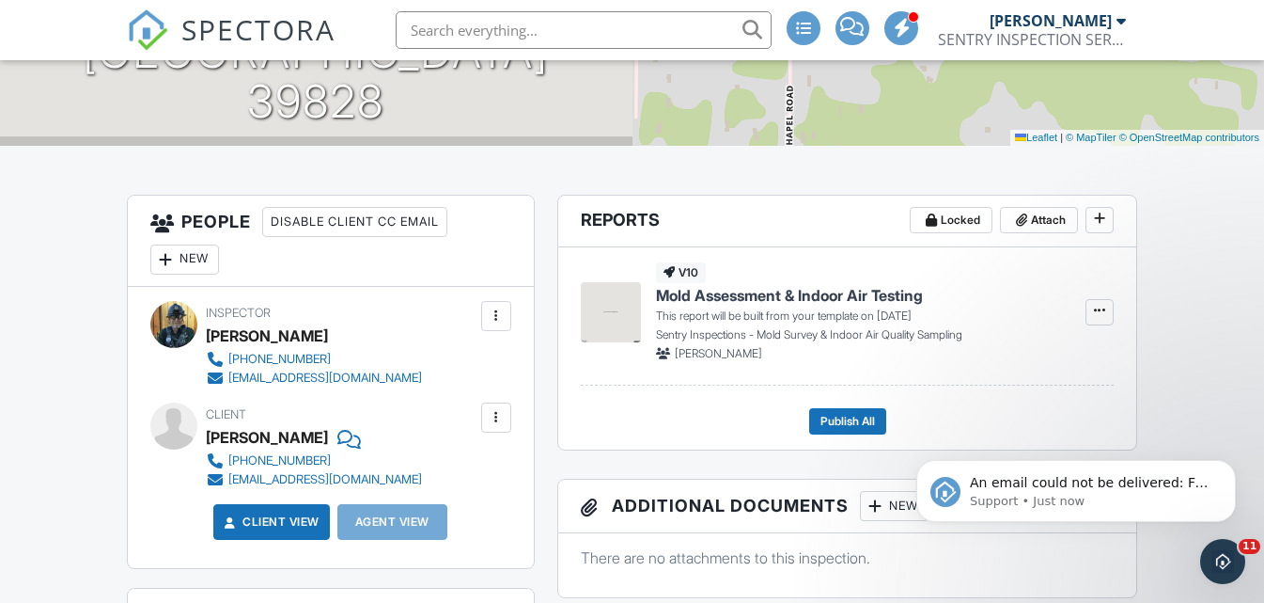
click at [499, 416] on div at bounding box center [496, 417] width 19 height 19
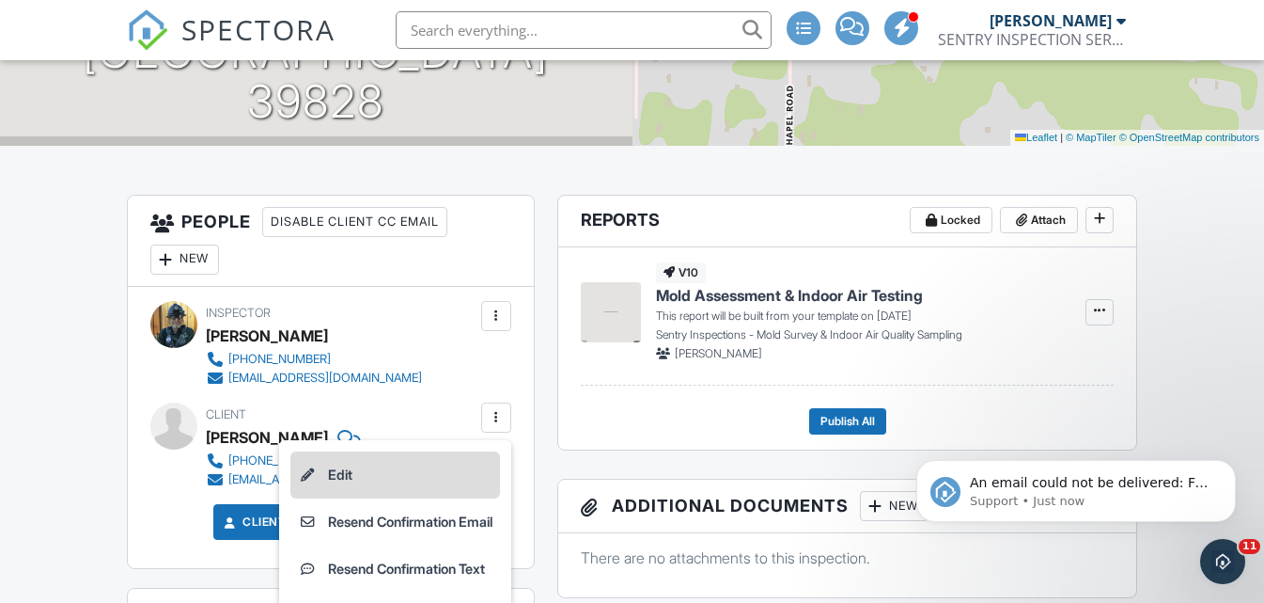
click at [327, 477] on li "Edit" at bounding box center [395, 474] width 210 height 47
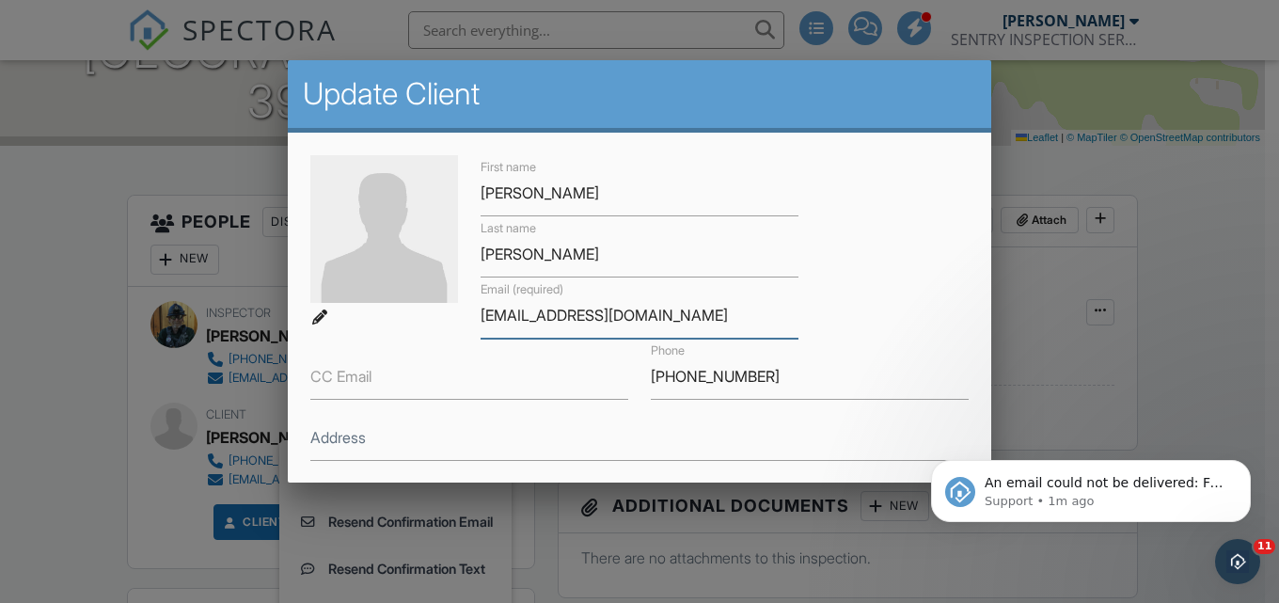
click at [480, 308] on input "[EMAIL_ADDRESS][DOMAIN_NAME]" at bounding box center [639, 315] width 318 height 46
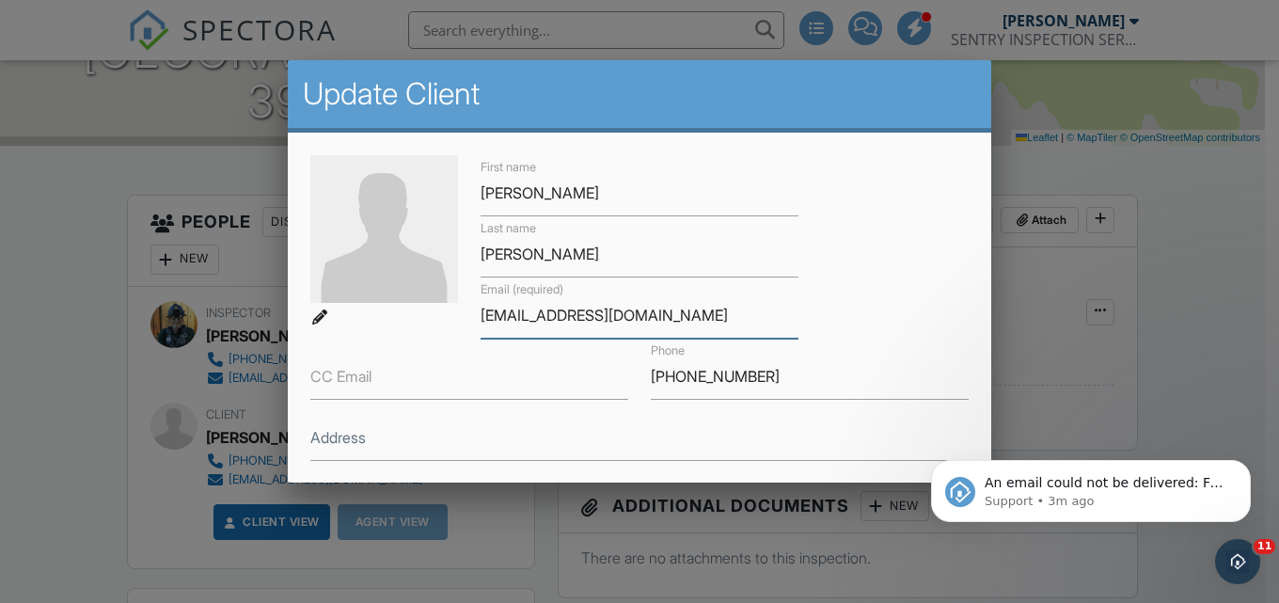
type input "[EMAIL_ADDRESS][DOMAIN_NAME]"
